Goal: Transaction & Acquisition: Purchase product/service

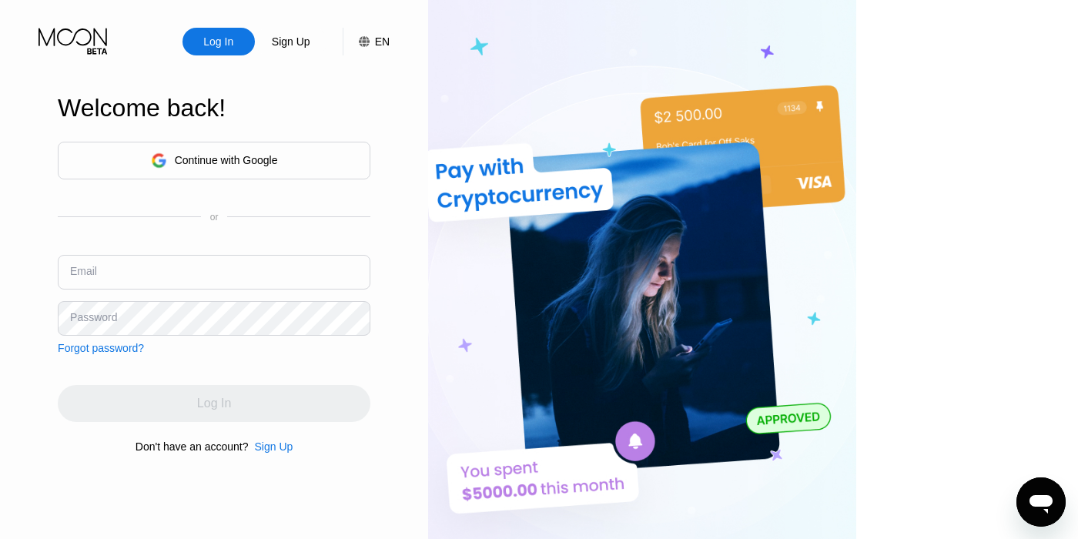
click at [230, 265] on input "text" at bounding box center [214, 272] width 313 height 35
paste input "Berlin"
type input "Berlin"
click at [230, 265] on input "Berlin" at bounding box center [214, 272] width 313 height 35
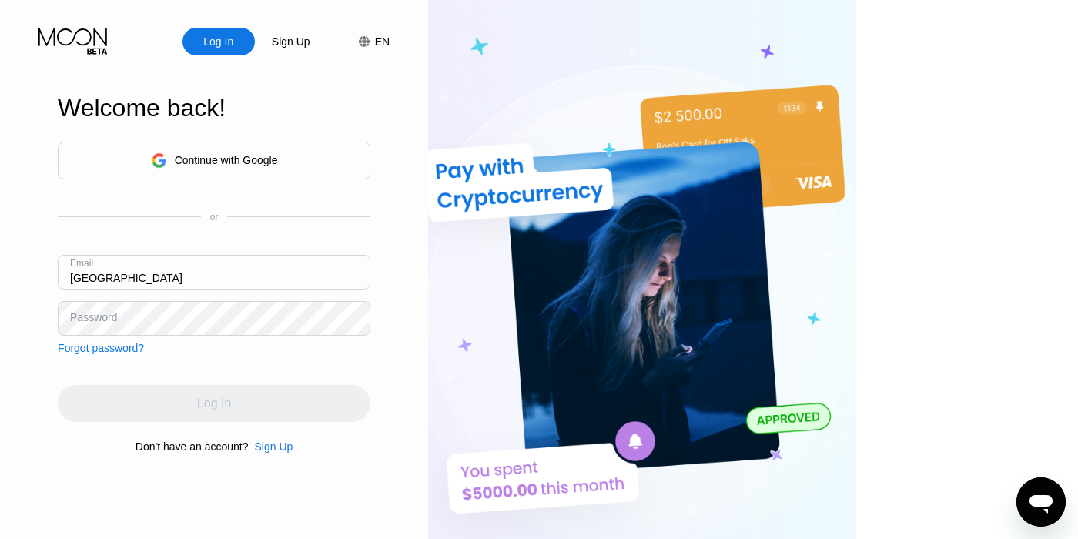
click at [230, 265] on input "Berlin" at bounding box center [214, 272] width 313 height 35
click at [179, 284] on input "text" at bounding box center [214, 272] width 313 height 35
click at [109, 278] on div "Log In Sign Up EN Language English Save Welcome back! Continue with Google or E…" at bounding box center [214, 296] width 428 height 593
click at [145, 292] on div "Email" at bounding box center [214, 278] width 313 height 46
click at [139, 283] on input "text" at bounding box center [214, 272] width 313 height 35
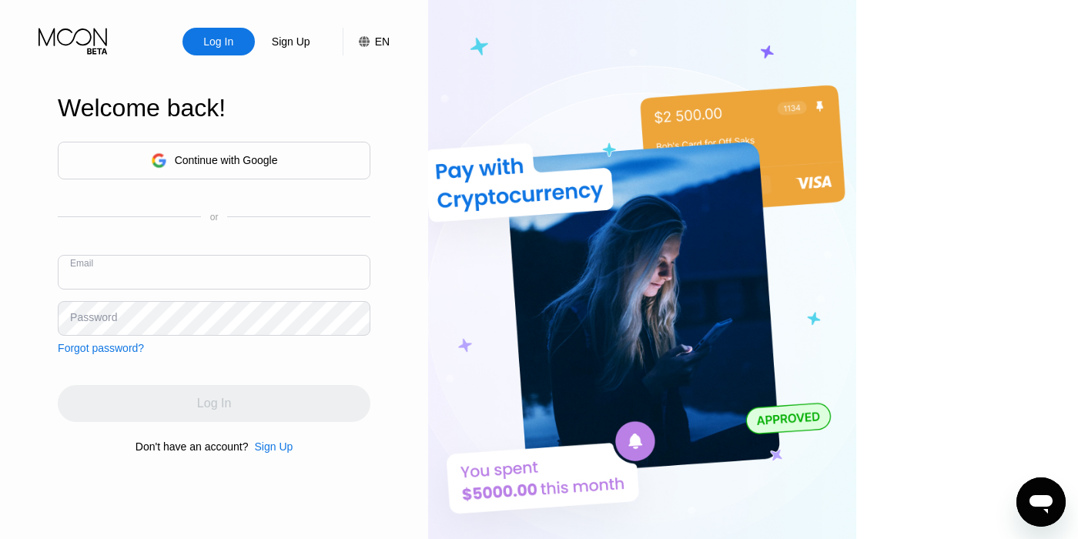
paste input "[EMAIL_ADDRESS][DOMAIN_NAME]"
type input "[EMAIL_ADDRESS][DOMAIN_NAME]"
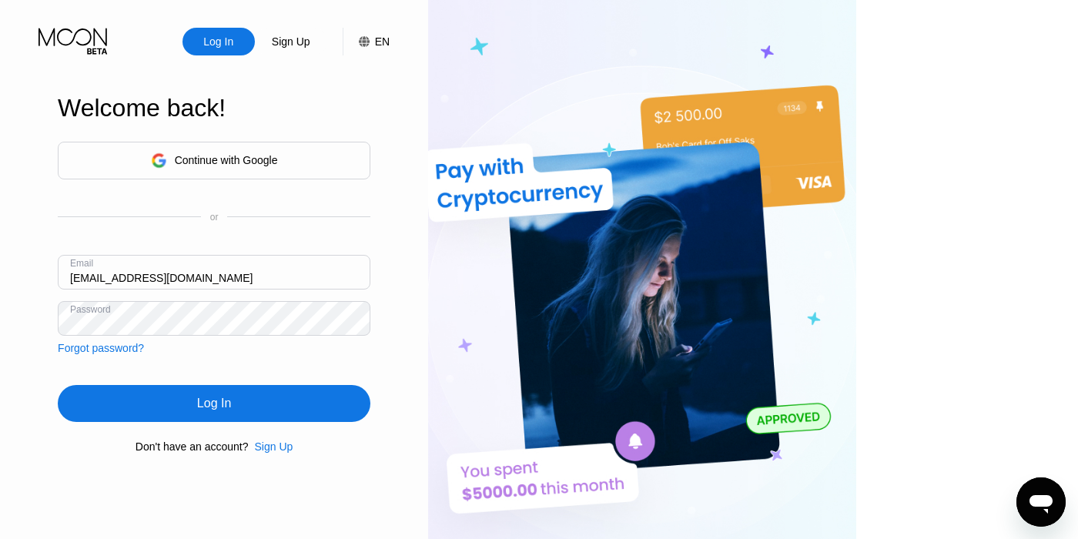
click at [296, 421] on div "Log In" at bounding box center [214, 403] width 313 height 37
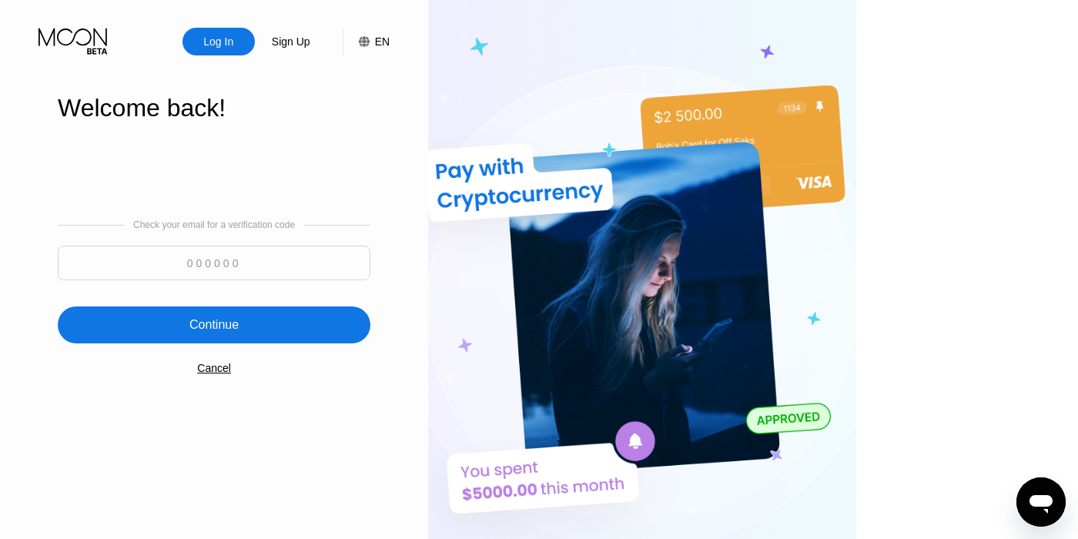
click at [253, 254] on input at bounding box center [214, 263] width 313 height 35
paste input "136058"
type input "136058"
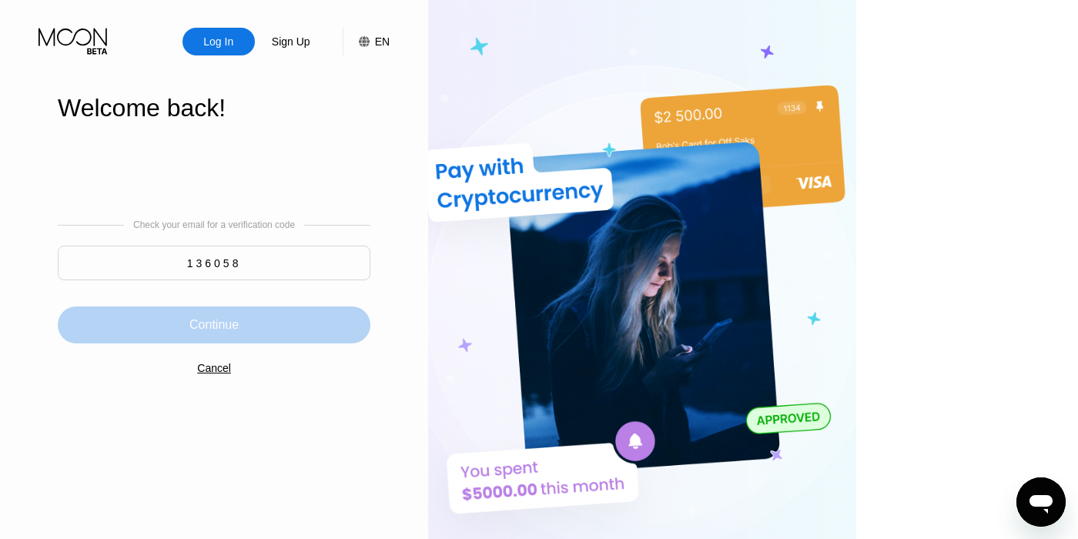
click at [279, 337] on div "Continue" at bounding box center [214, 324] width 313 height 37
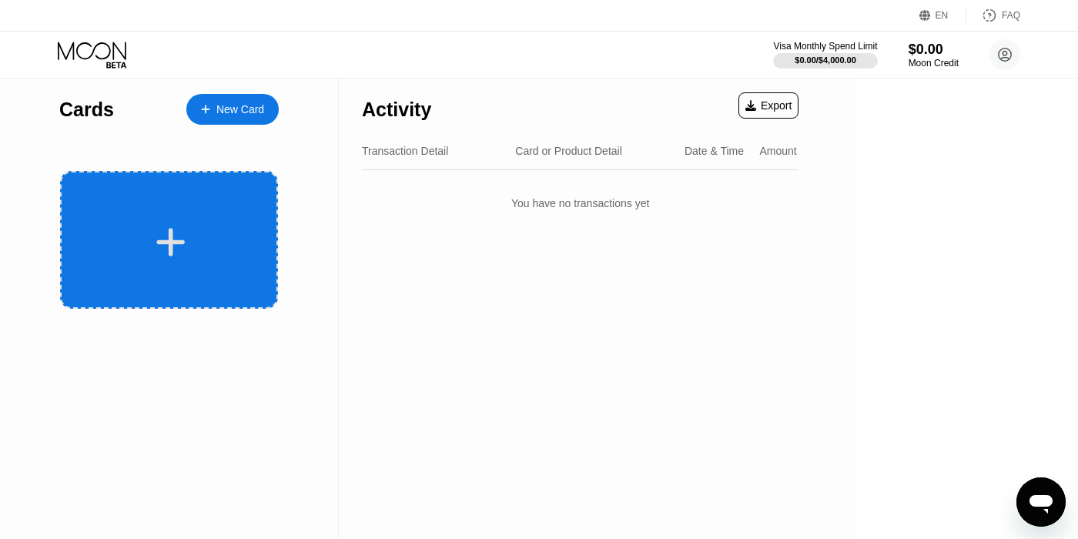
click at [249, 242] on div at bounding box center [170, 242] width 191 height 35
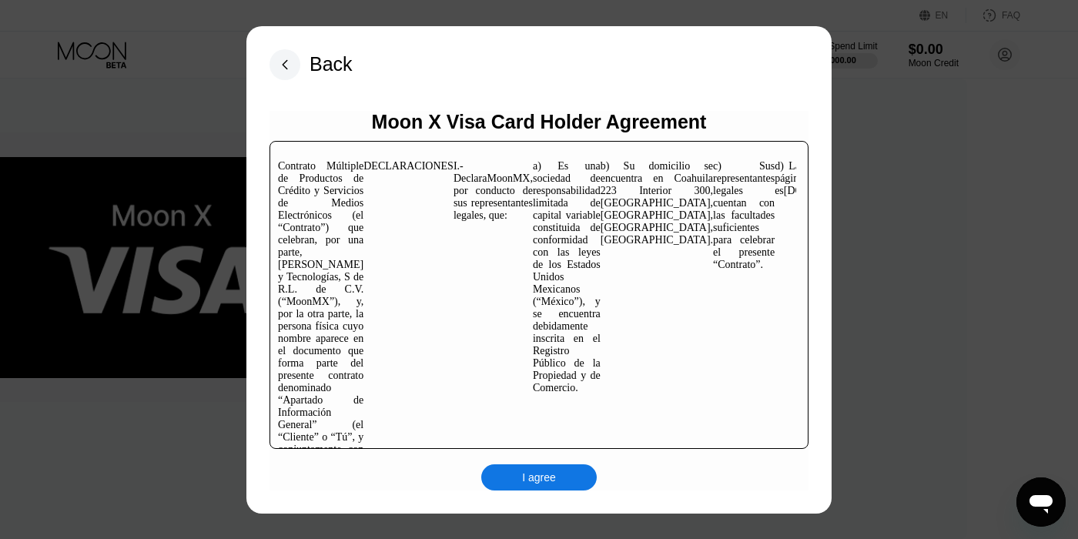
click at [515, 463] on div "Moon X Visa Card Holder Agreement Contrato Múltiple de Productos de Crédito y S…" at bounding box center [538, 301] width 539 height 380
click at [517, 471] on div "I agree" at bounding box center [538, 477] width 115 height 26
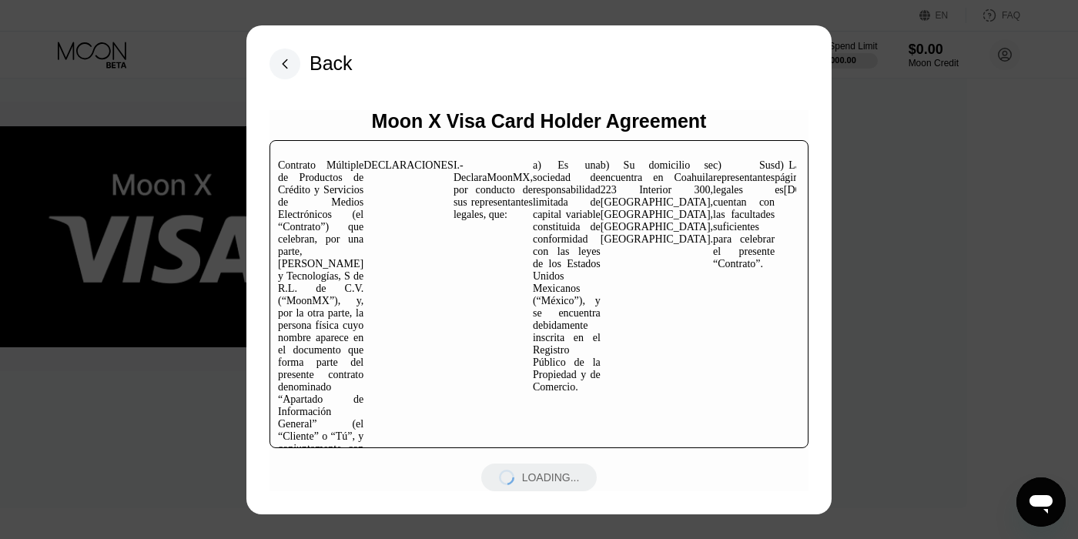
scroll to position [36, 0]
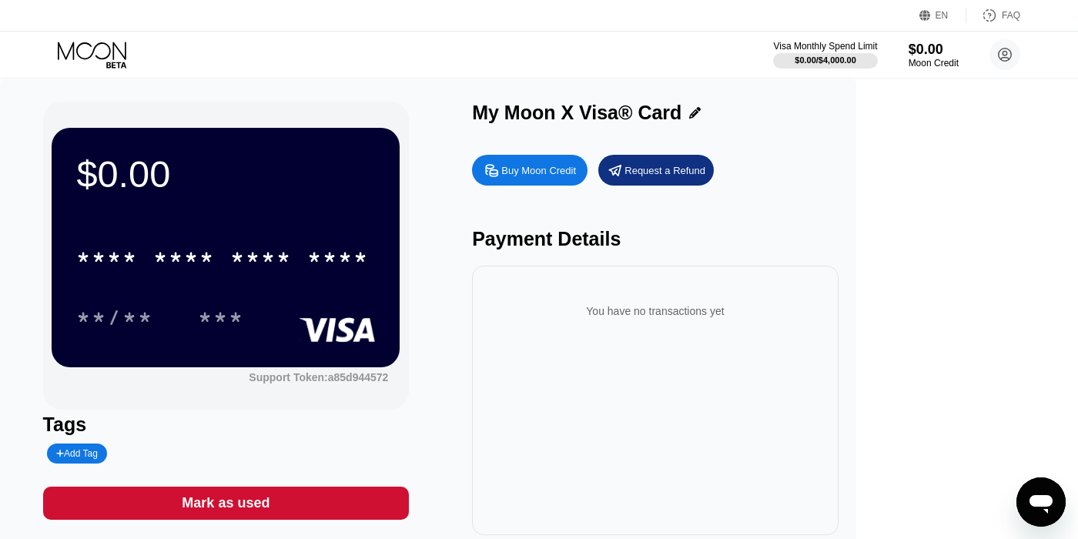
click at [576, 176] on div "Buy Moon Credit" at bounding box center [538, 170] width 75 height 13
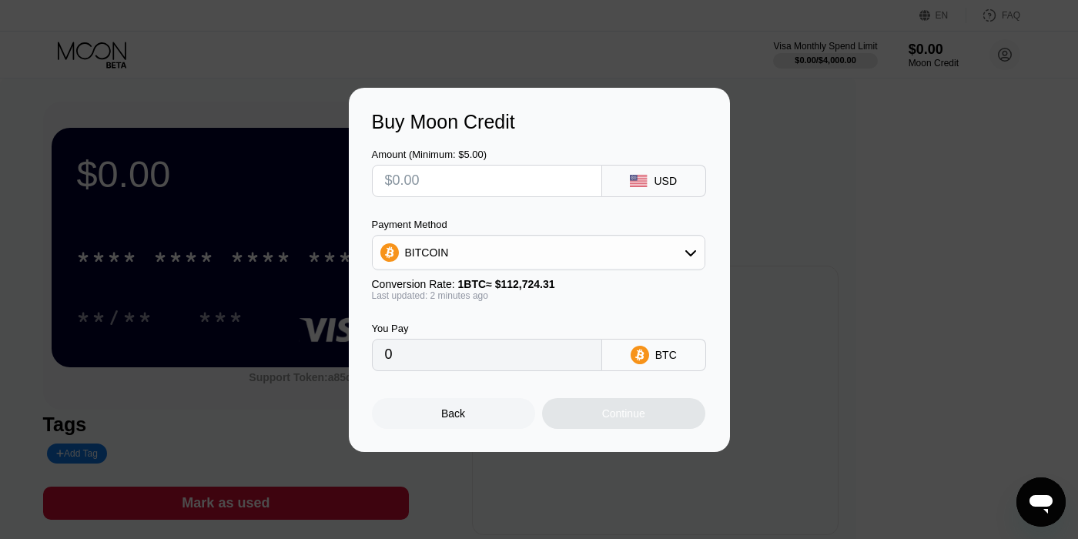
click at [487, 263] on div "BITCOIN" at bounding box center [539, 252] width 332 height 31
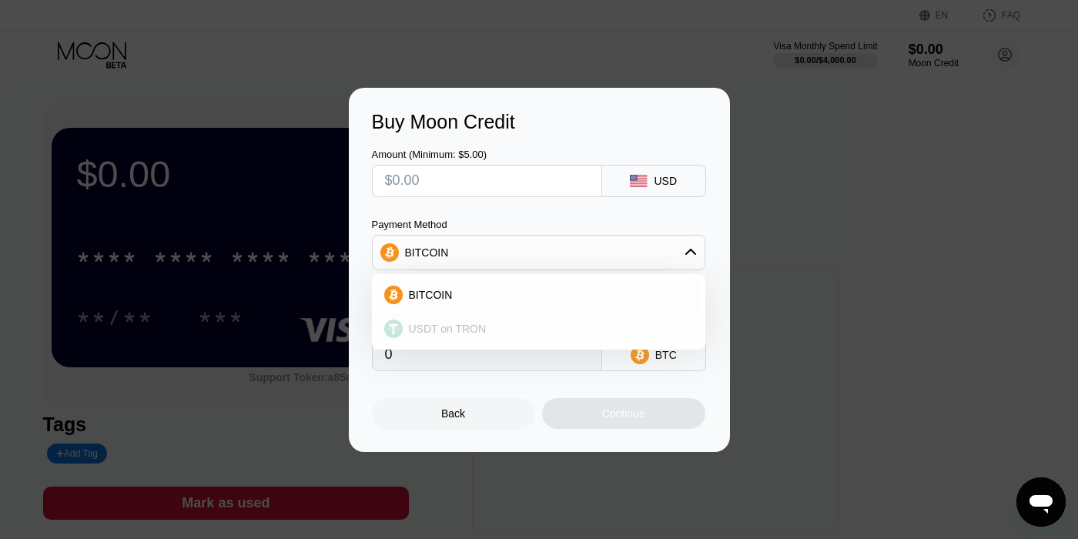
click at [448, 336] on div "USDT on TRON" at bounding box center [538, 328] width 324 height 31
type input "0.00"
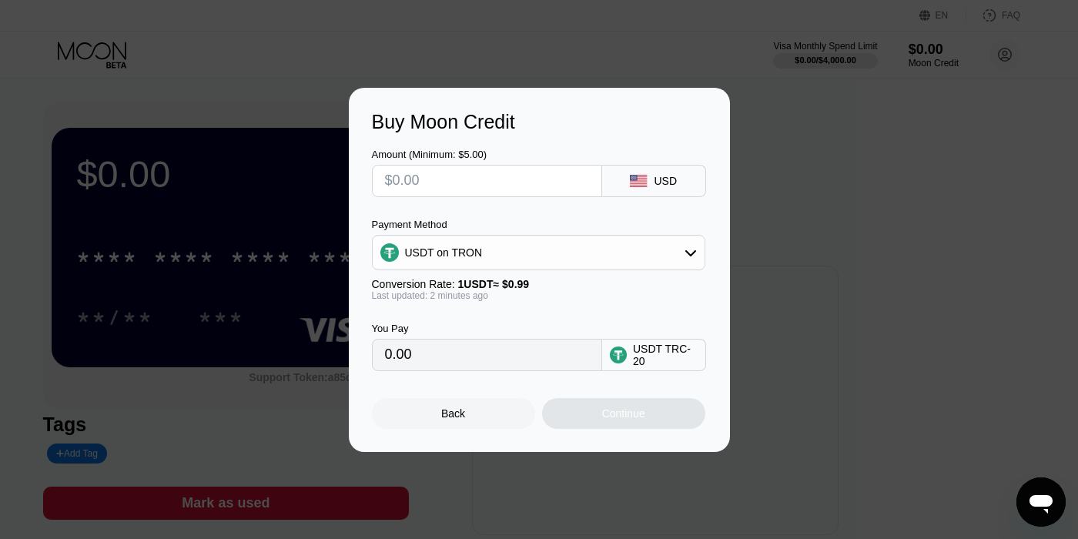
click at [450, 172] on input "text" at bounding box center [487, 181] width 204 height 31
type input "$50"
type input "50.51"
type input "$50"
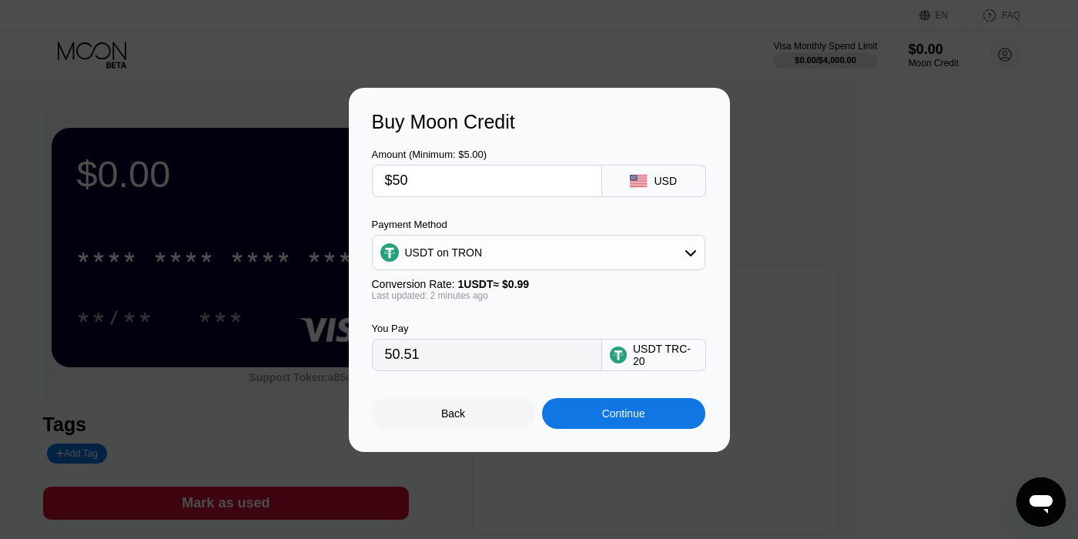
click at [604, 413] on div "Continue" at bounding box center [623, 413] width 43 height 12
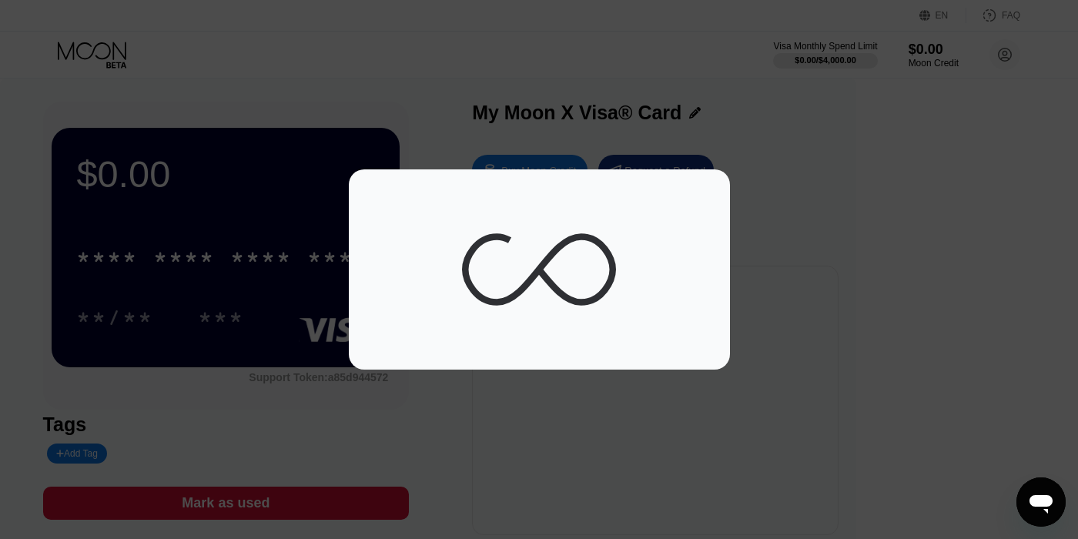
scroll to position [1, 0]
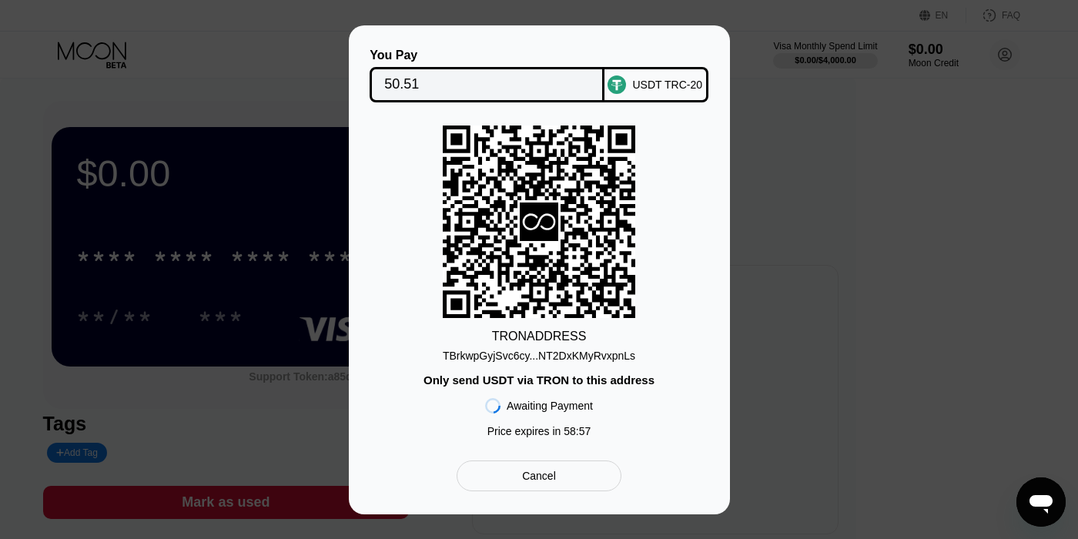
click at [564, 359] on div "TBrkwpGyjSvc6cy...NT2DxKMyRvxpnLs" at bounding box center [539, 356] width 192 height 12
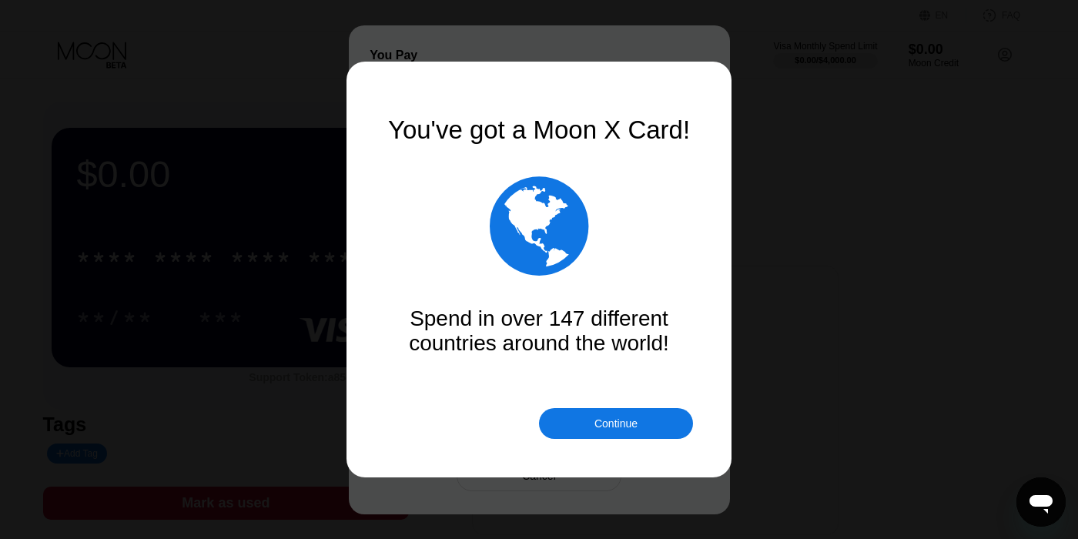
click at [553, 476] on div at bounding box center [539, 269] width 1078 height 539
click at [587, 426] on div "Continue" at bounding box center [616, 423] width 154 height 31
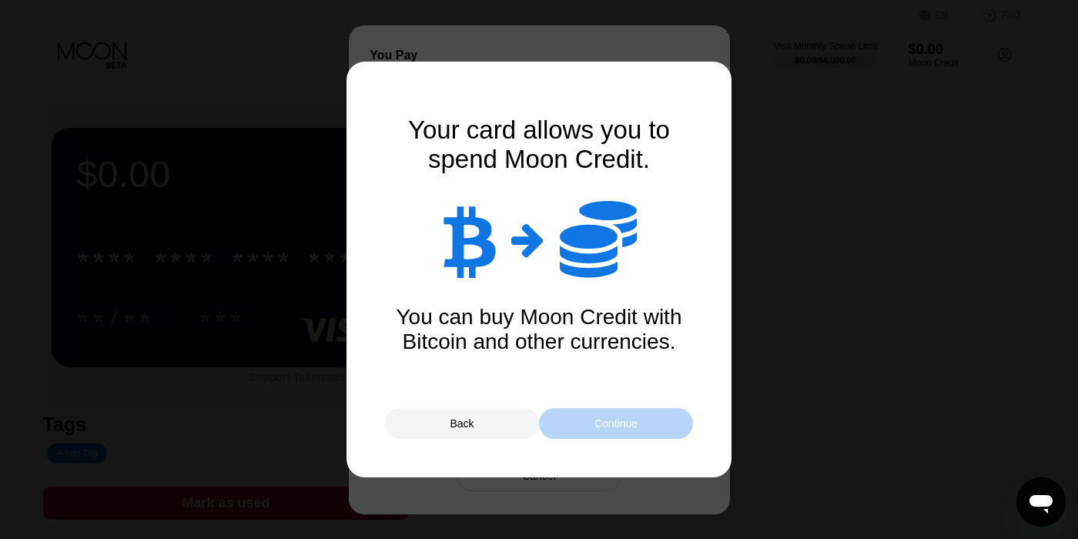
click at [587, 426] on div "Continue" at bounding box center [616, 423] width 154 height 31
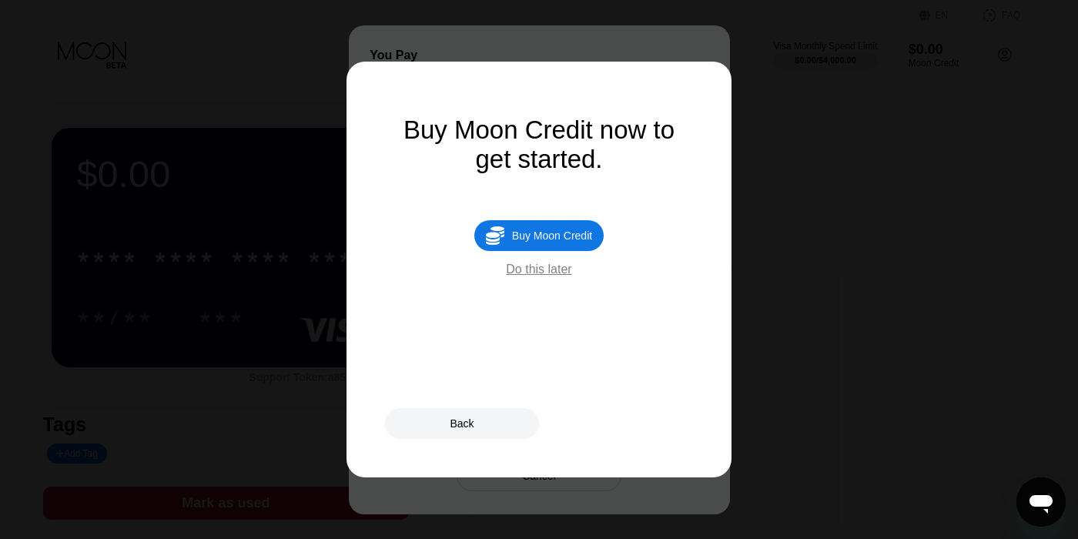
click at [550, 269] on div "Do this later" at bounding box center [538, 270] width 65 height 14
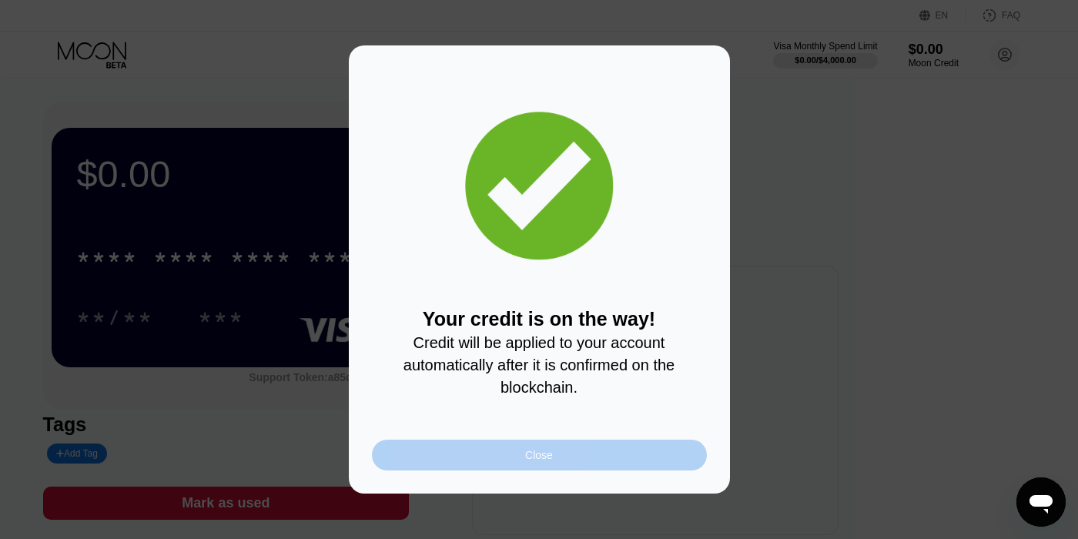
click at [531, 456] on div "Close" at bounding box center [539, 455] width 28 height 12
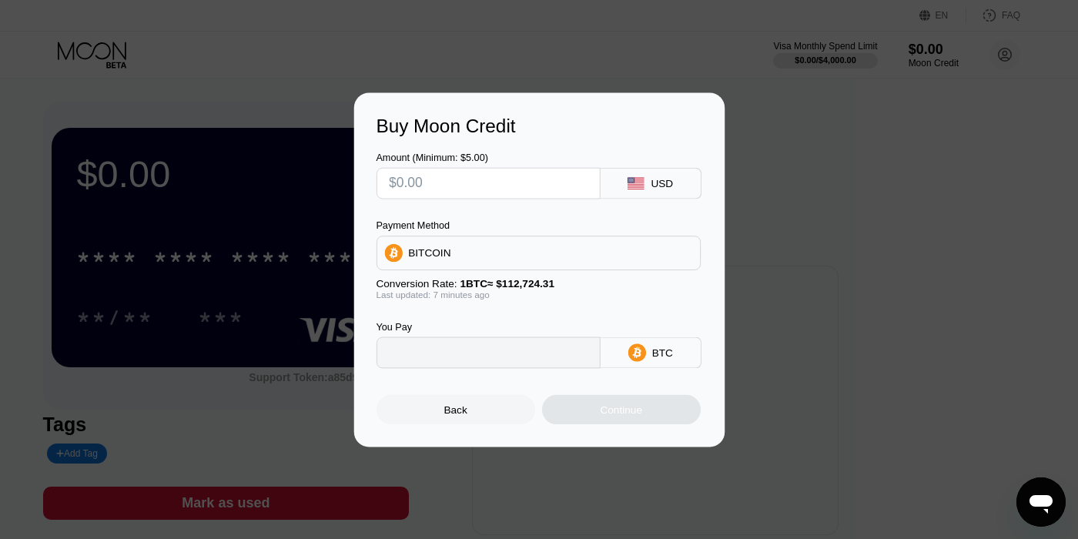
type input "0"
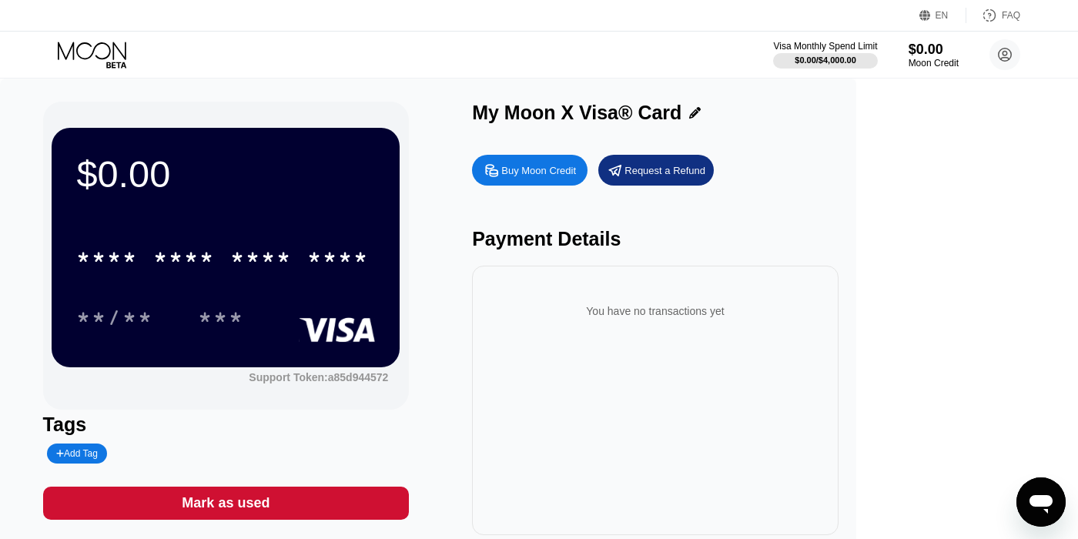
click at [540, 132] on div "$0.00 * * * * * * * * * * * * **** **/** *** Support Token: a85d944572 Tags Add…" at bounding box center [428, 318] width 771 height 433
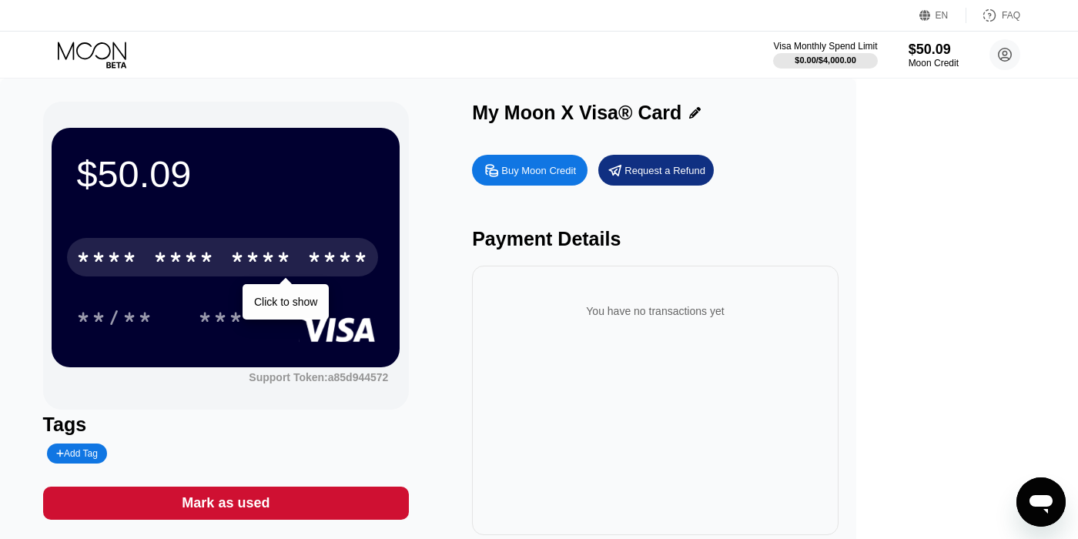
click at [292, 262] on div "* * * *" at bounding box center [261, 259] width 62 height 25
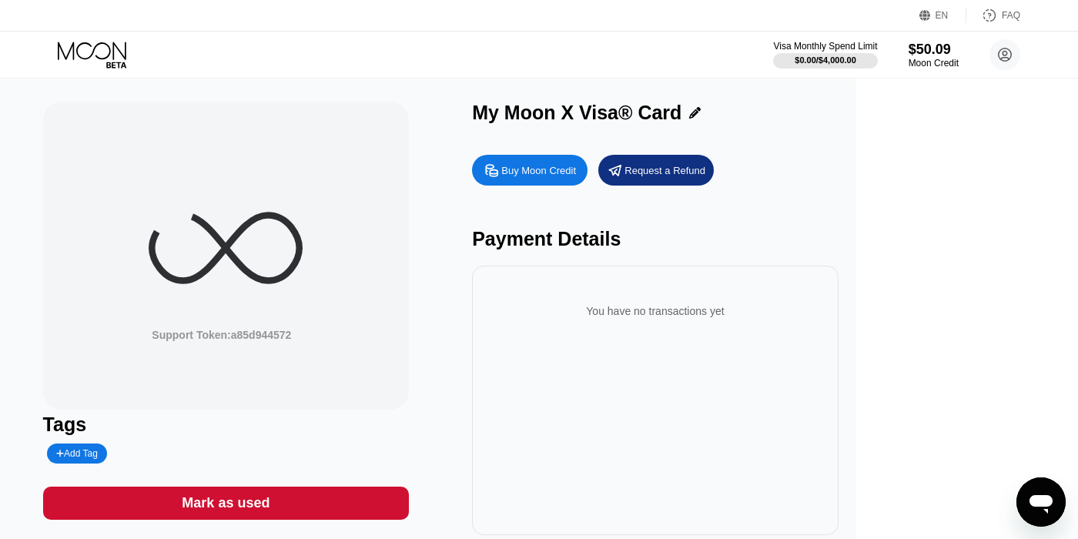
click at [303, 263] on icon at bounding box center [226, 248] width 154 height 154
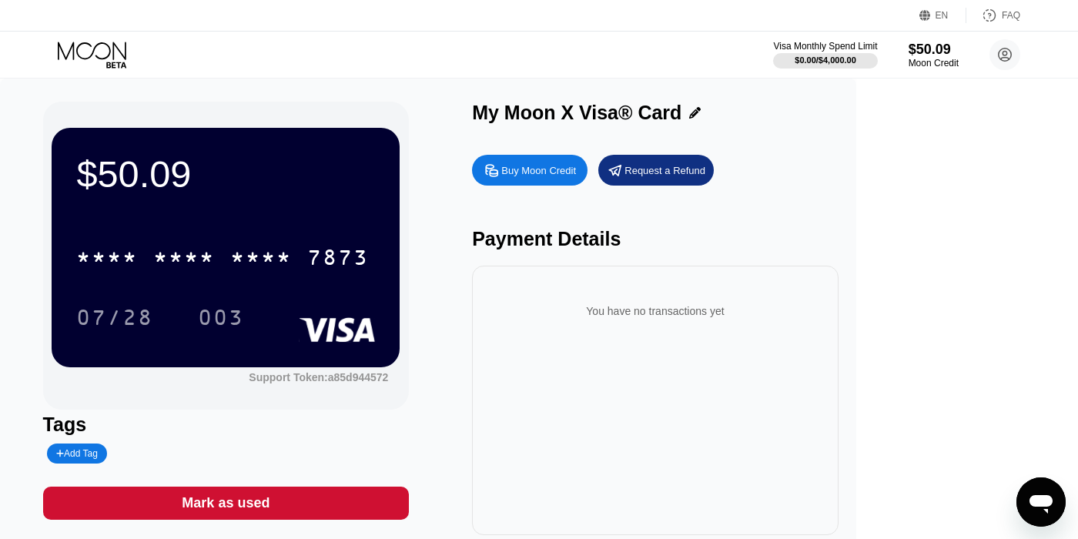
click at [215, 253] on div "* * * *" at bounding box center [184, 259] width 62 height 25
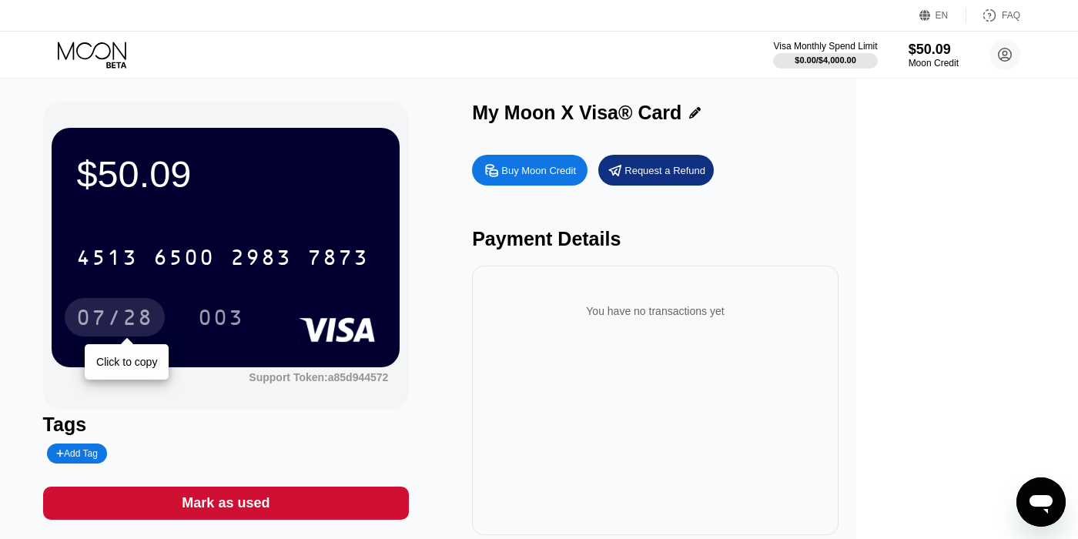
click at [153, 326] on div "07/28" at bounding box center [114, 319] width 77 height 25
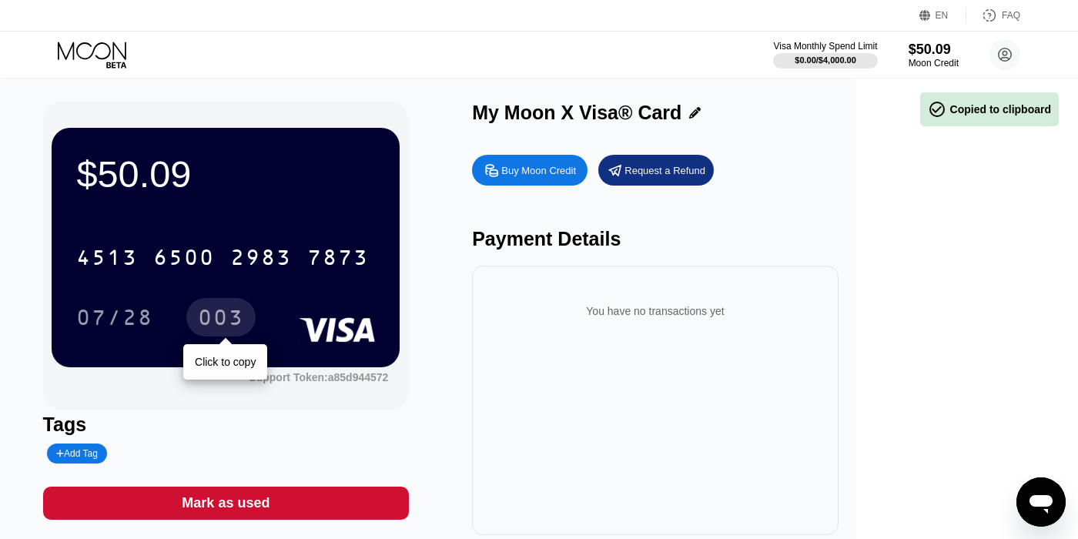
click at [244, 319] on div "003" at bounding box center [221, 319] width 46 height 25
